Goal: Check status: Check status

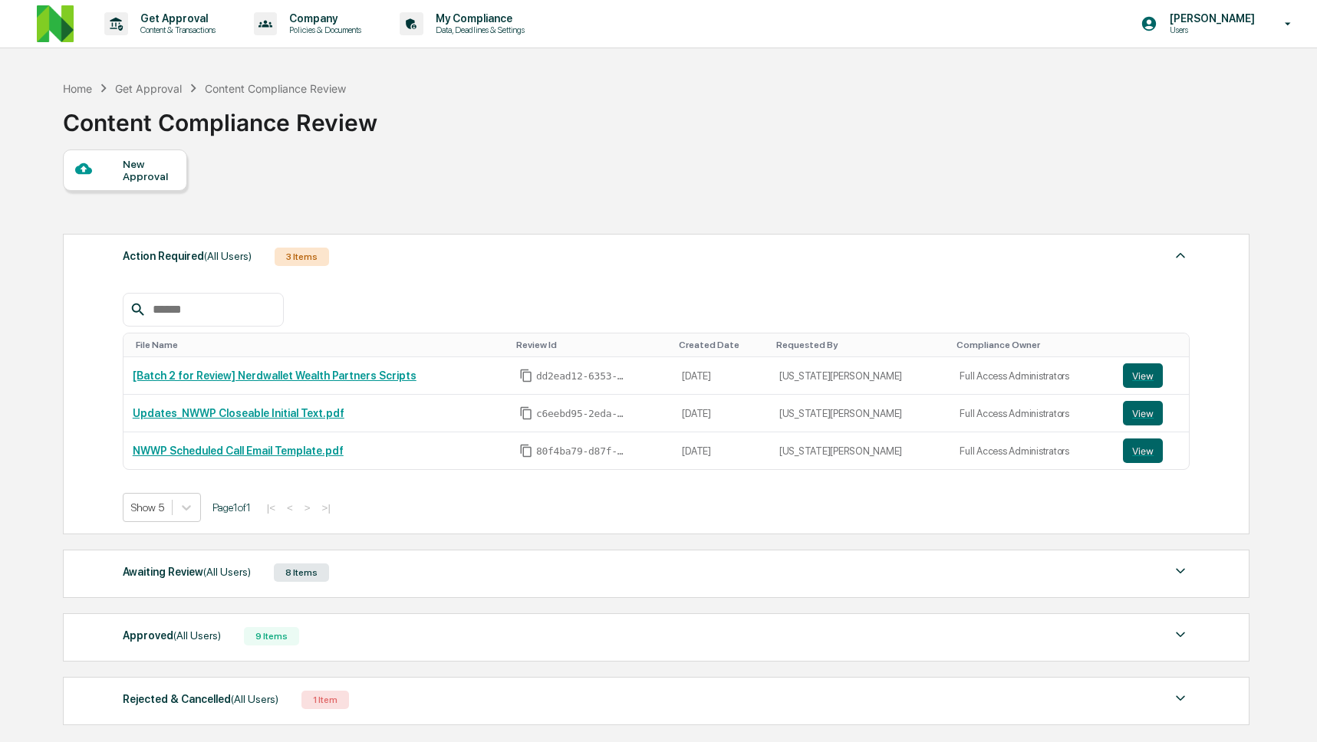
click at [346, 637] on div "Approved (All Users) 9 Items" at bounding box center [656, 636] width 1067 height 21
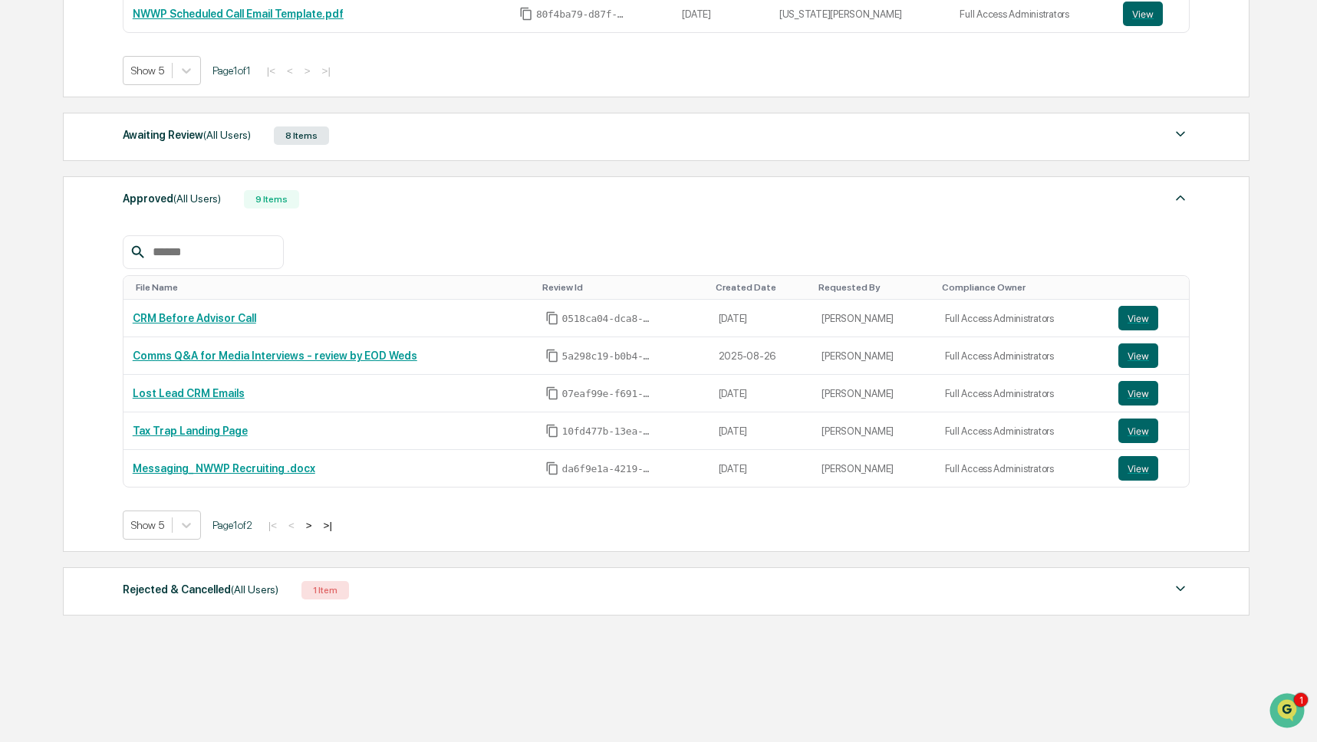
scroll to position [443, 0]
click at [172, 529] on div "Show 5" at bounding box center [147, 525] width 48 height 21
click at [170, 611] on div "Show 20" at bounding box center [163, 616] width 81 height 25
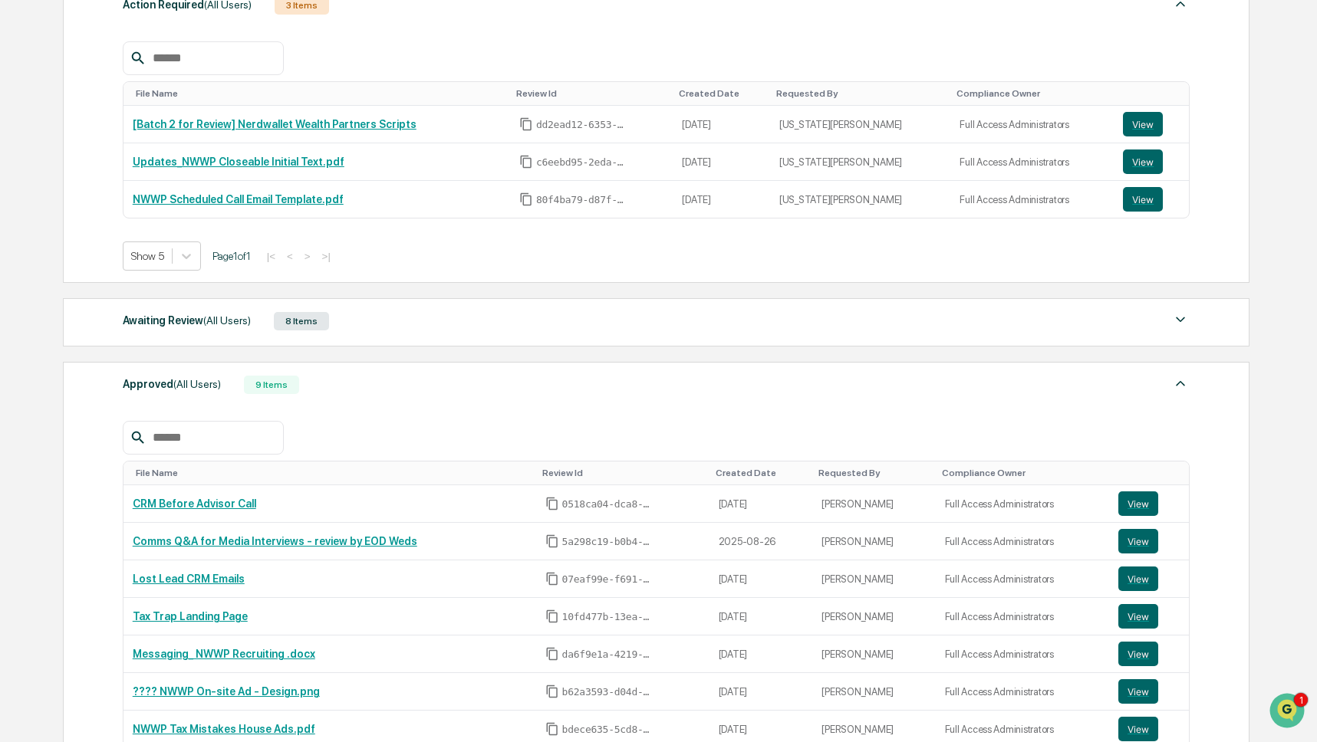
scroll to position [231, 0]
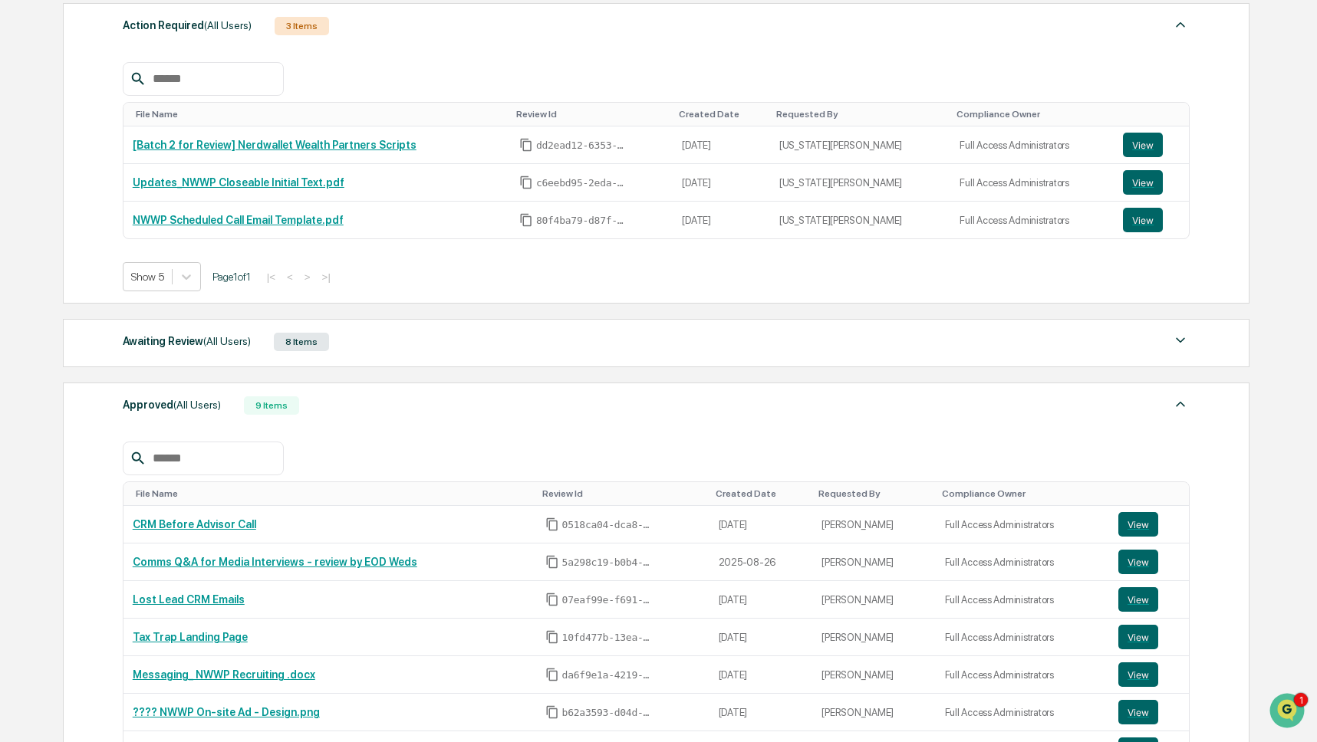
click at [234, 347] on span "(All Users)" at bounding box center [227, 341] width 48 height 12
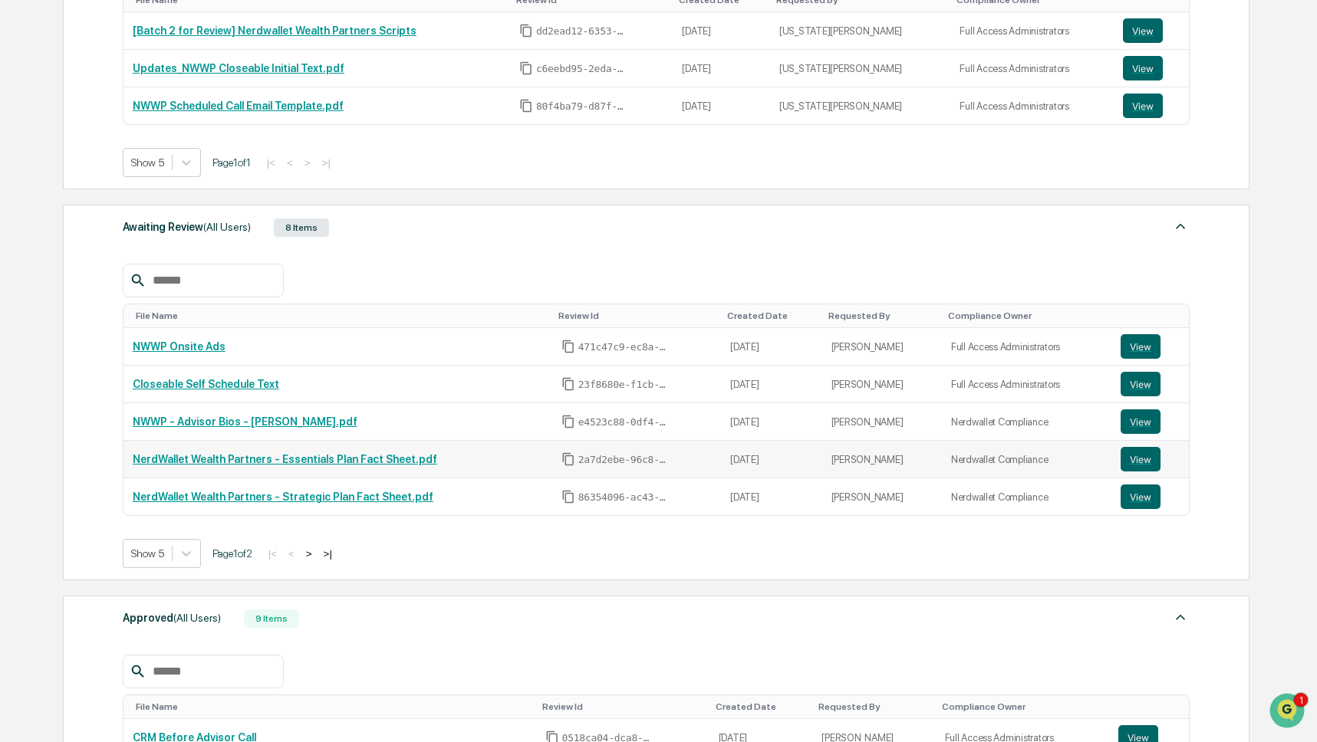
scroll to position [354, 0]
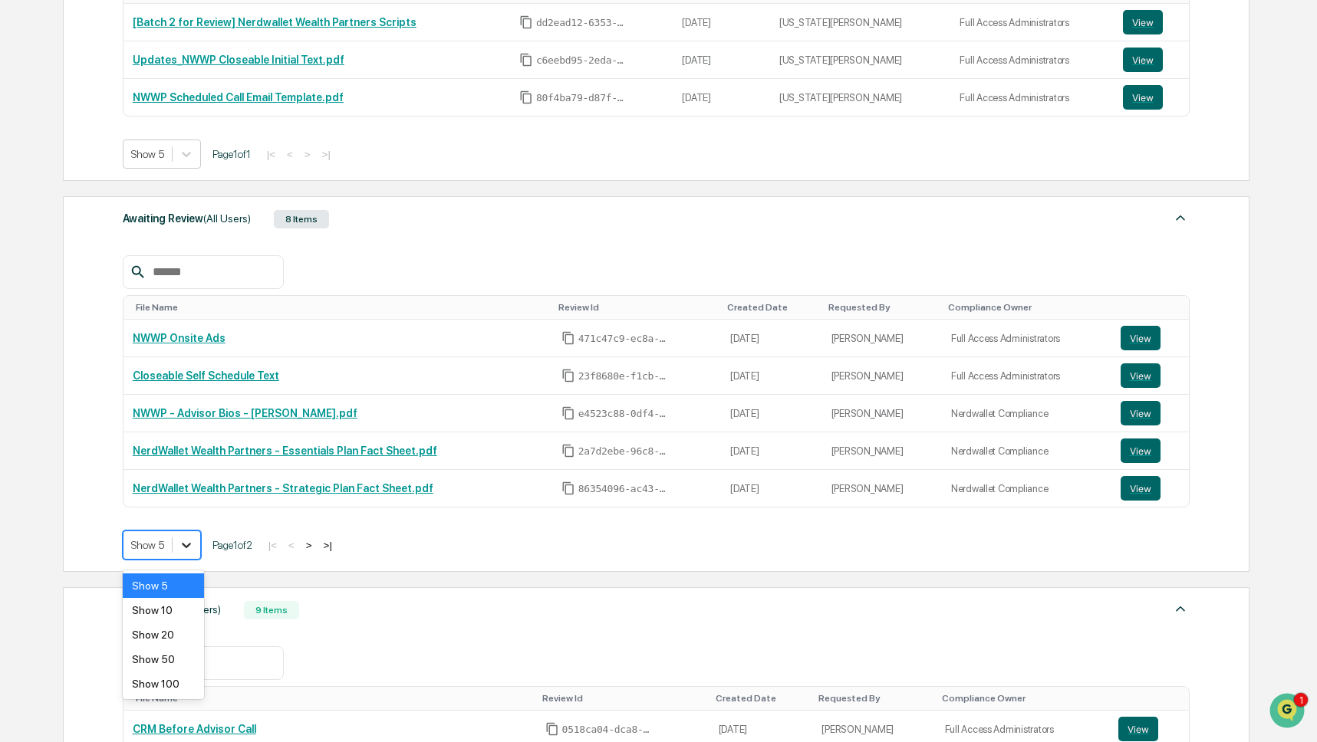
click at [187, 552] on icon at bounding box center [186, 545] width 15 height 15
click at [171, 627] on div "Show 20" at bounding box center [163, 635] width 81 height 25
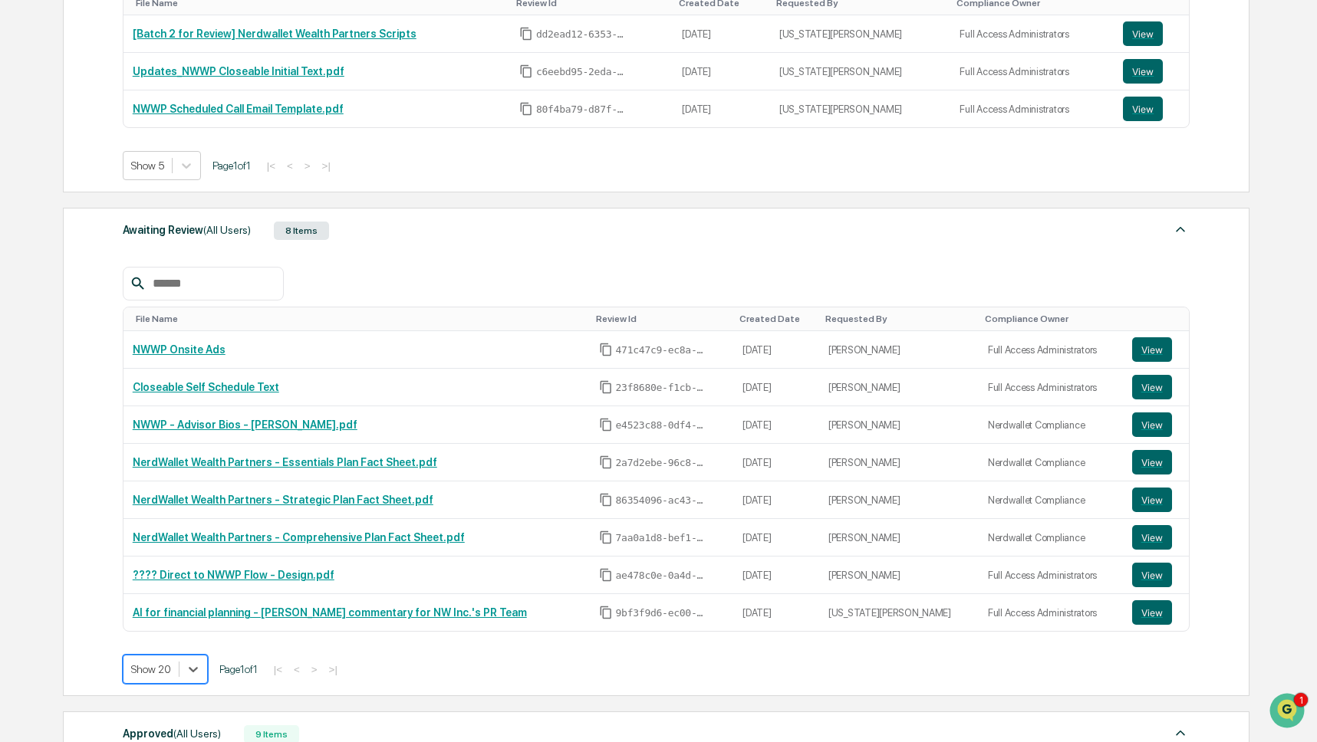
scroll to position [341, 0]
click at [390, 218] on div "Awaiting Review (All Users) 8 Items File Name Review Id Created Date Requested …" at bounding box center [656, 453] width 1187 height 489
click at [387, 226] on div "Awaiting Review (All Users) 8 Items" at bounding box center [656, 231] width 1067 height 21
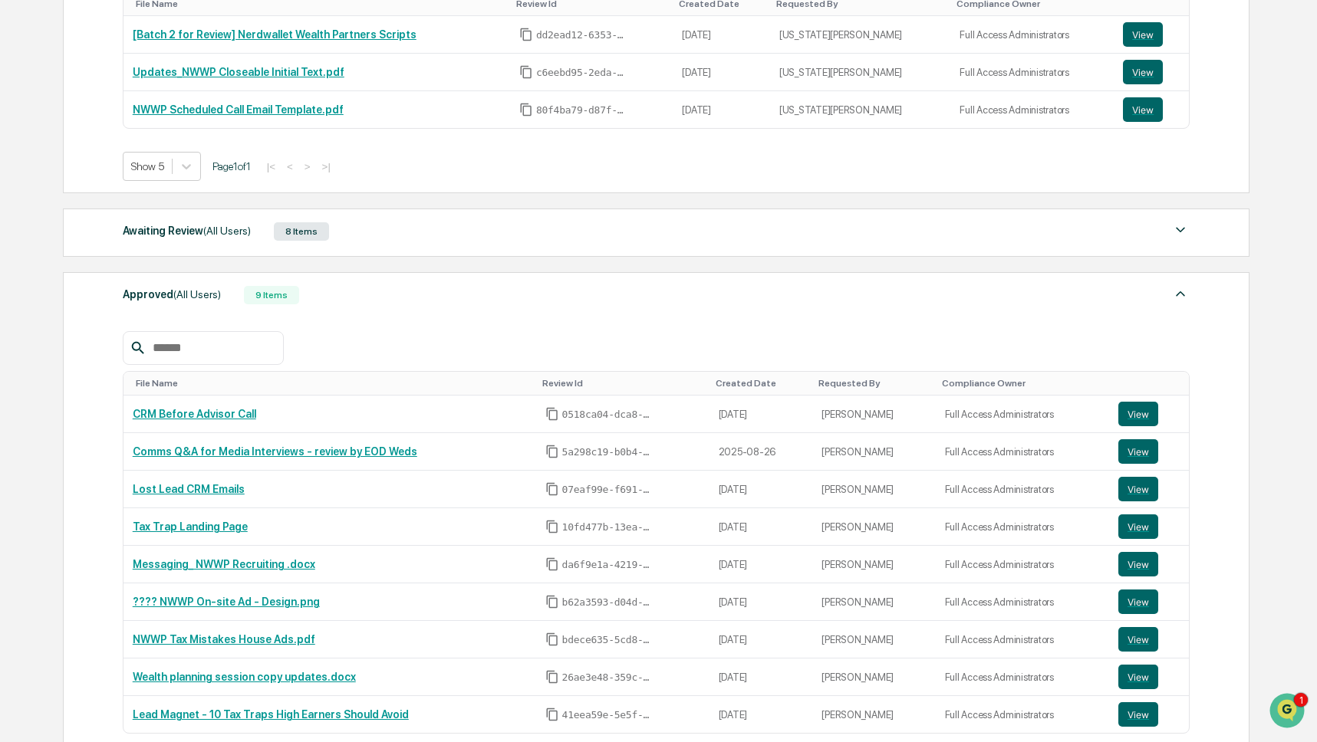
click at [387, 226] on div "Awaiting Review (All Users) 8 Items" at bounding box center [656, 231] width 1067 height 21
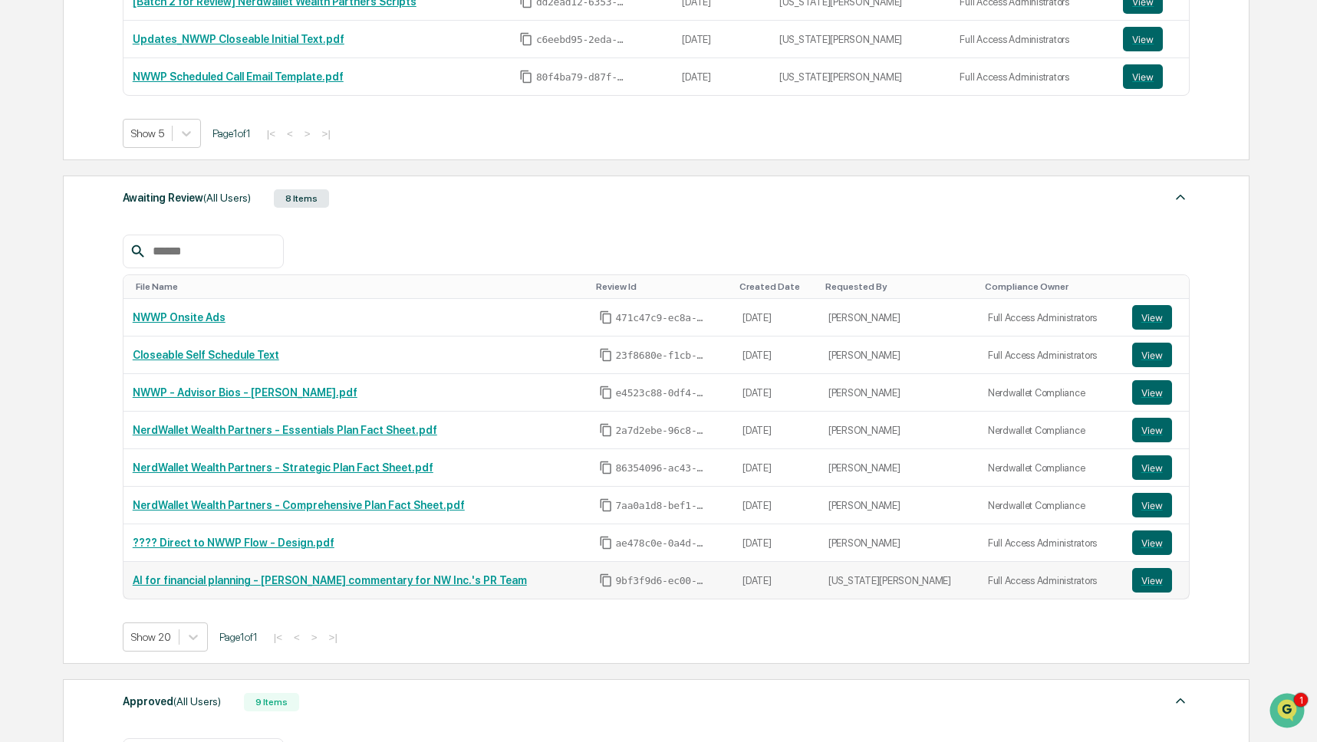
scroll to position [433, 0]
